Goal: Transaction & Acquisition: Purchase product/service

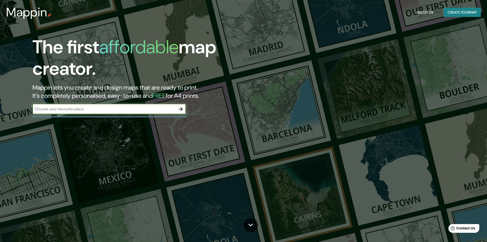
click at [79, 110] on input "text" at bounding box center [103, 109] width 143 height 6
paste input "20.6765640, -103.4297203"
type input "20.6765640, -103.4297203"
click at [179, 107] on icon "button" at bounding box center [181, 109] width 6 height 6
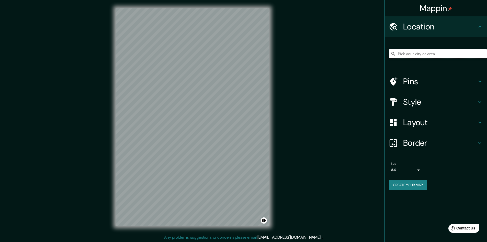
click at [417, 55] on input "Pick your city or area" at bounding box center [438, 53] width 98 height 9
paste input "20.6765640, -103.4297203"
click at [450, 55] on input "20.6765640, -103.4297203" at bounding box center [438, 53] width 98 height 9
click at [448, 58] on input "20.6765640, -103.4297203" at bounding box center [438, 53] width 98 height 9
drag, startPoint x: 448, startPoint y: 56, endPoint x: 356, endPoint y: 47, distance: 92.5
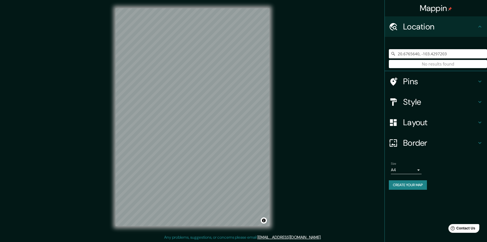
click at [366, 48] on div "Mappin Location [GEOGRAPHIC_DATA] No results found Pins Style Layout Border Cho…" at bounding box center [243, 121] width 487 height 242
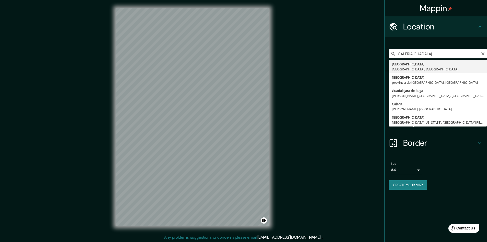
type input "[GEOGRAPHIC_DATA], [GEOGRAPHIC_DATA], [GEOGRAPHIC_DATA]"
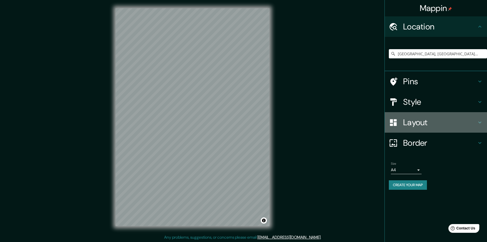
click at [410, 127] on h4 "Layout" at bounding box center [440, 122] width 74 height 10
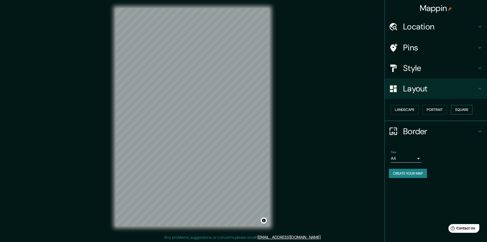
click at [466, 112] on button "Square" at bounding box center [461, 109] width 21 height 9
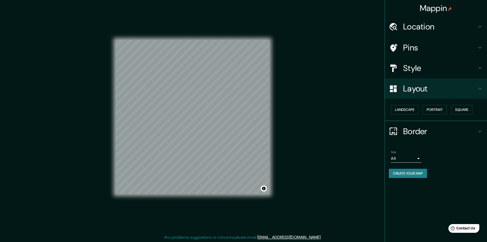
click at [415, 52] on h4 "Pins" at bounding box center [440, 47] width 74 height 10
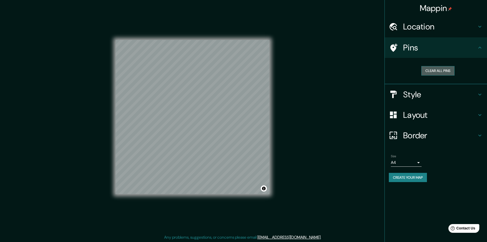
click at [438, 72] on button "Clear all pins" at bounding box center [437, 70] width 33 height 9
click at [186, 136] on div at bounding box center [186, 136] width 4 height 4
click at [416, 94] on h4 "Style" at bounding box center [440, 94] width 74 height 10
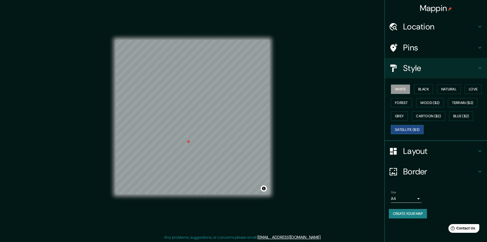
click at [412, 129] on button "Satellite ($3)" at bounding box center [407, 129] width 33 height 9
click at [419, 118] on button "Cartoon ($2)" at bounding box center [428, 115] width 33 height 9
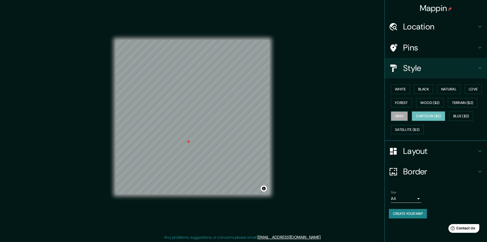
click at [402, 114] on button "Grey" at bounding box center [399, 115] width 17 height 9
click at [402, 101] on button "Forest" at bounding box center [401, 102] width 21 height 9
click at [426, 102] on button "Wood ($2)" at bounding box center [430, 102] width 28 height 9
click at [469, 108] on div "White Black Natural Love Forest Wood ($2) Terrain ($2) Grey Cartoon ($2) Blue (…" at bounding box center [438, 109] width 98 height 54
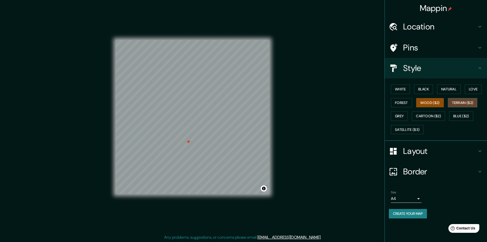
click at [467, 105] on button "Terrain ($2)" at bounding box center [463, 102] width 30 height 9
click at [475, 90] on button "Love" at bounding box center [473, 88] width 17 height 9
click at [453, 91] on button "Natural" at bounding box center [449, 88] width 24 height 9
click at [431, 92] on button "Black" at bounding box center [423, 88] width 19 height 9
click at [396, 90] on button "White" at bounding box center [400, 88] width 19 height 9
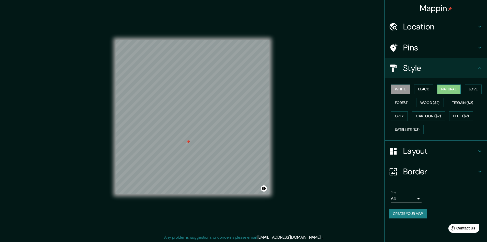
click at [451, 90] on button "Natural" at bounding box center [449, 88] width 24 height 9
click at [189, 143] on div at bounding box center [188, 142] width 4 height 4
